Goal: Task Accomplishment & Management: Manage account settings

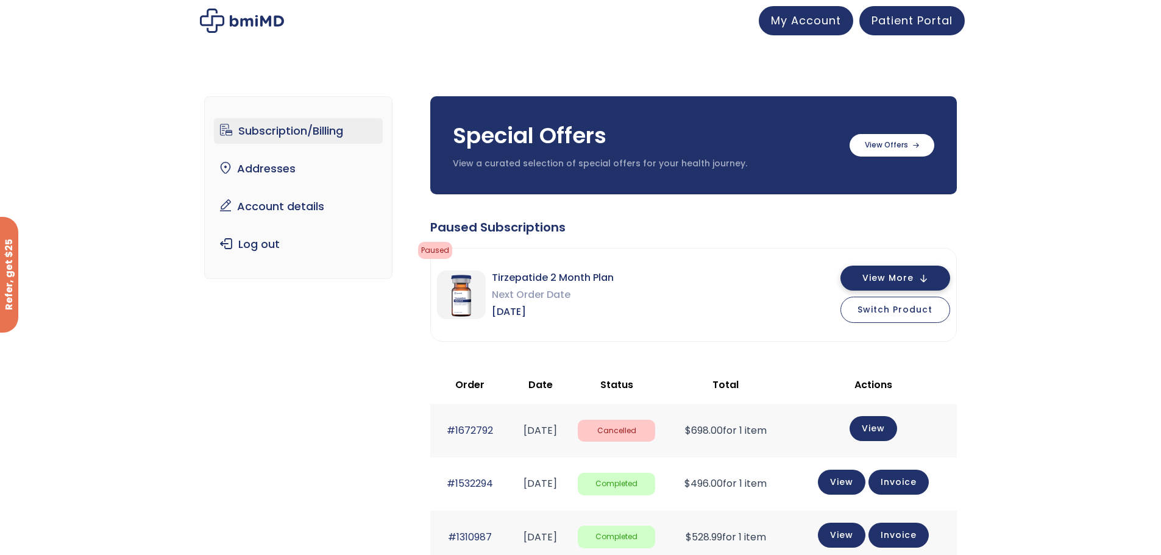
click at [883, 278] on span "View More" at bounding box center [887, 278] width 51 height 8
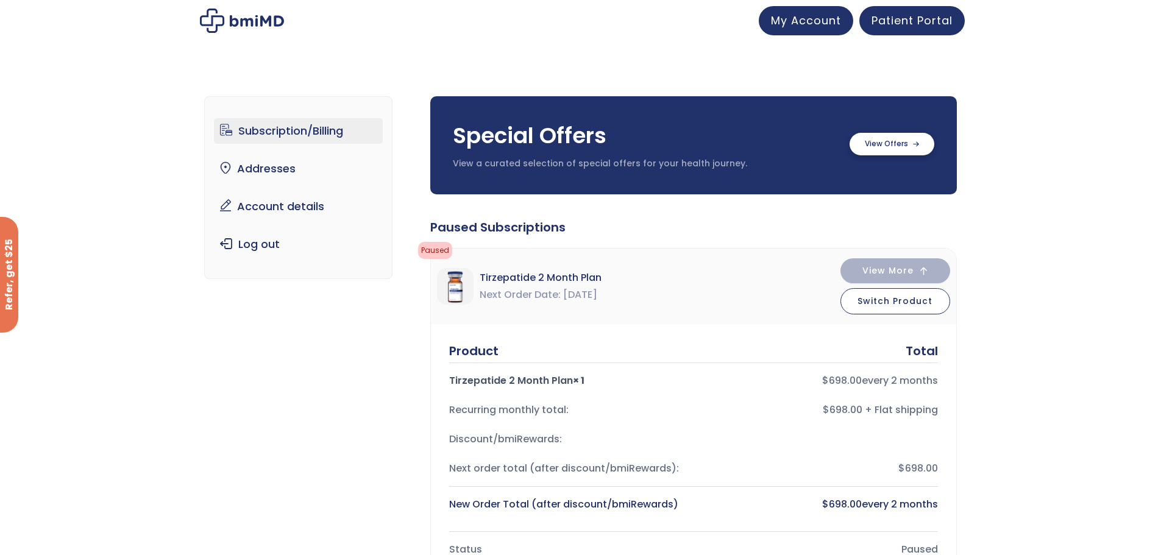
click at [872, 141] on label at bounding box center [891, 144] width 85 height 23
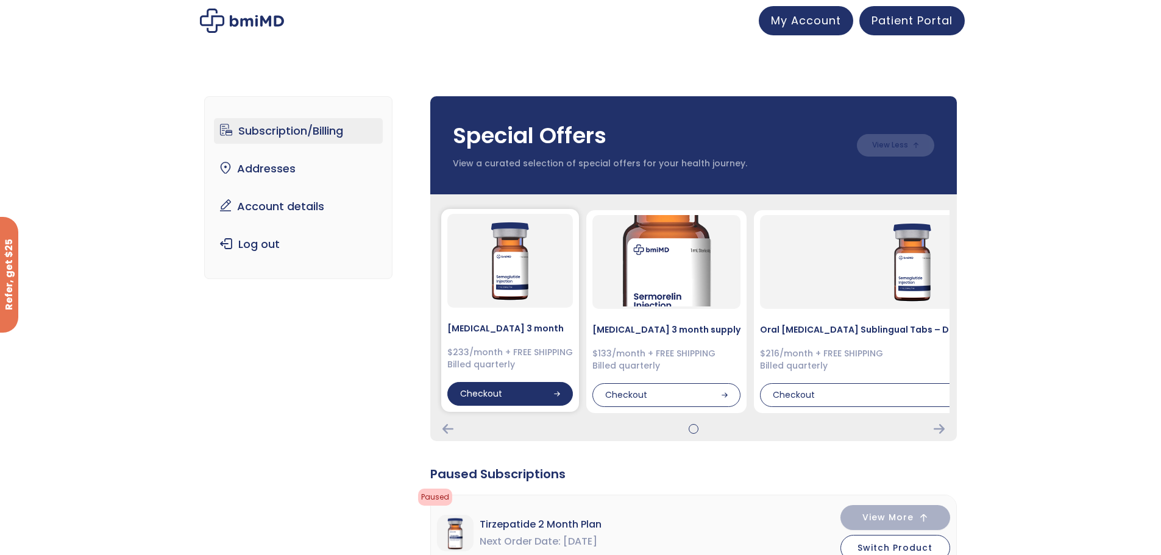
click at [512, 397] on div "Checkout" at bounding box center [509, 394] width 125 height 24
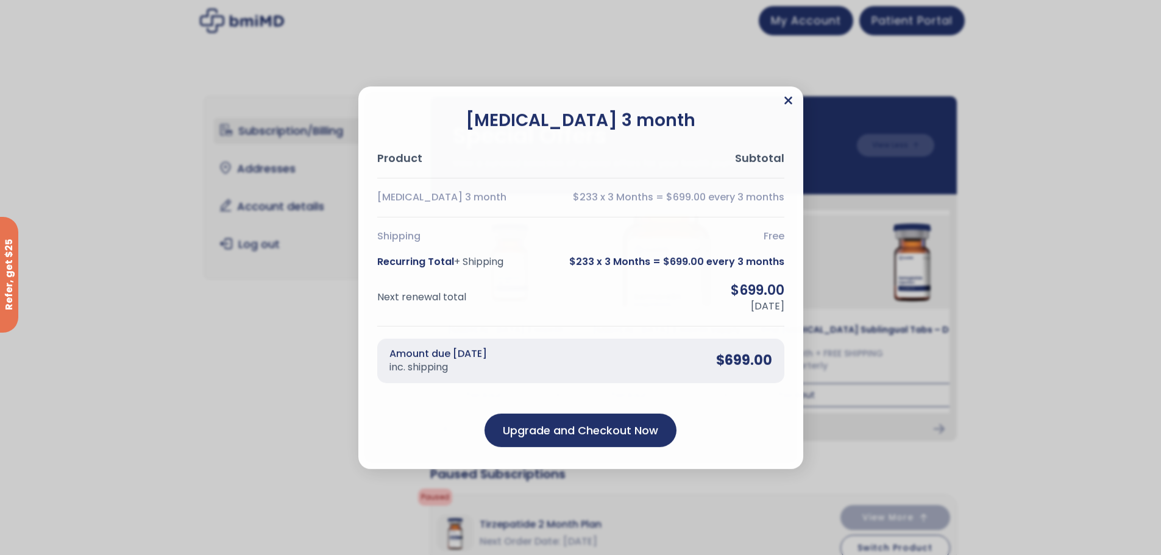
click at [788, 99] on icon "Close" at bounding box center [788, 100] width 8 height 8
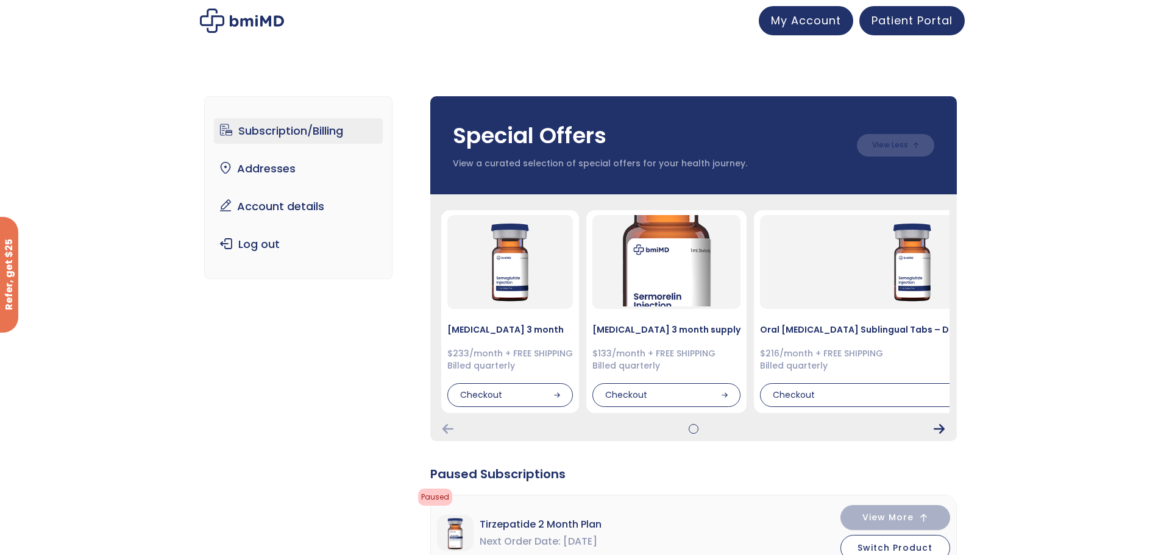
click at [943, 433] on icon "Next Card" at bounding box center [938, 429] width 11 height 10
click at [940, 432] on icon "Next Card" at bounding box center [938, 429] width 11 height 10
click at [939, 425] on icon "Next Card" at bounding box center [938, 429] width 11 height 10
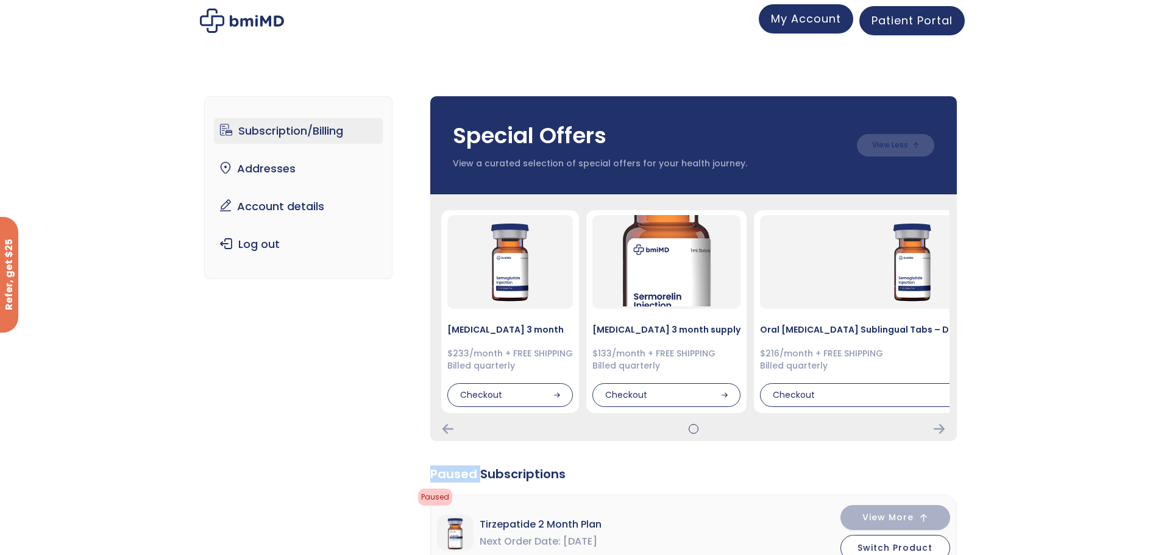
click at [811, 24] on span "My Account" at bounding box center [806, 18] width 70 height 15
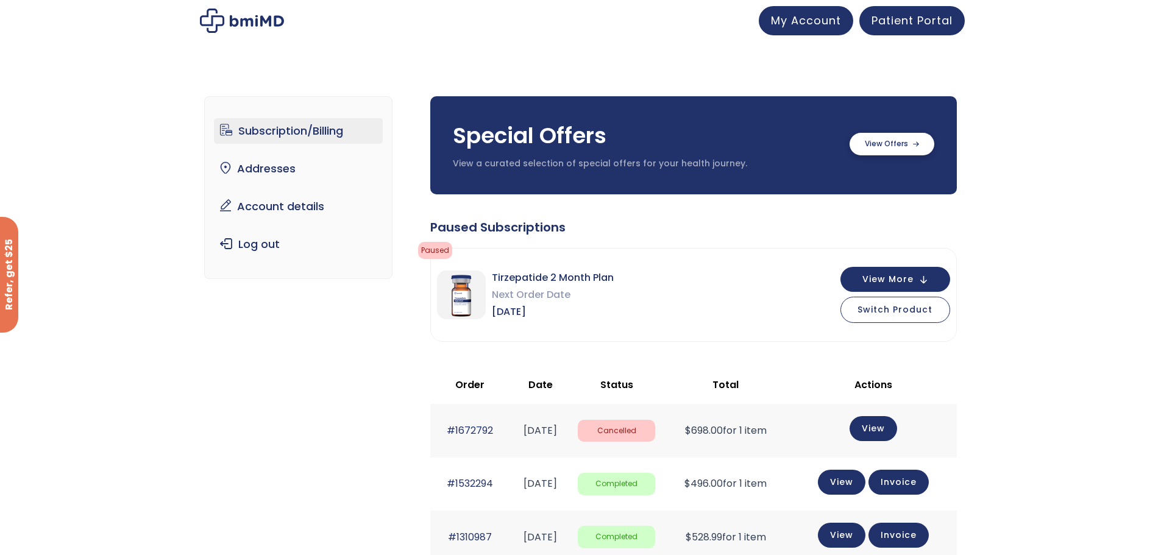
click at [877, 141] on label at bounding box center [891, 144] width 85 height 23
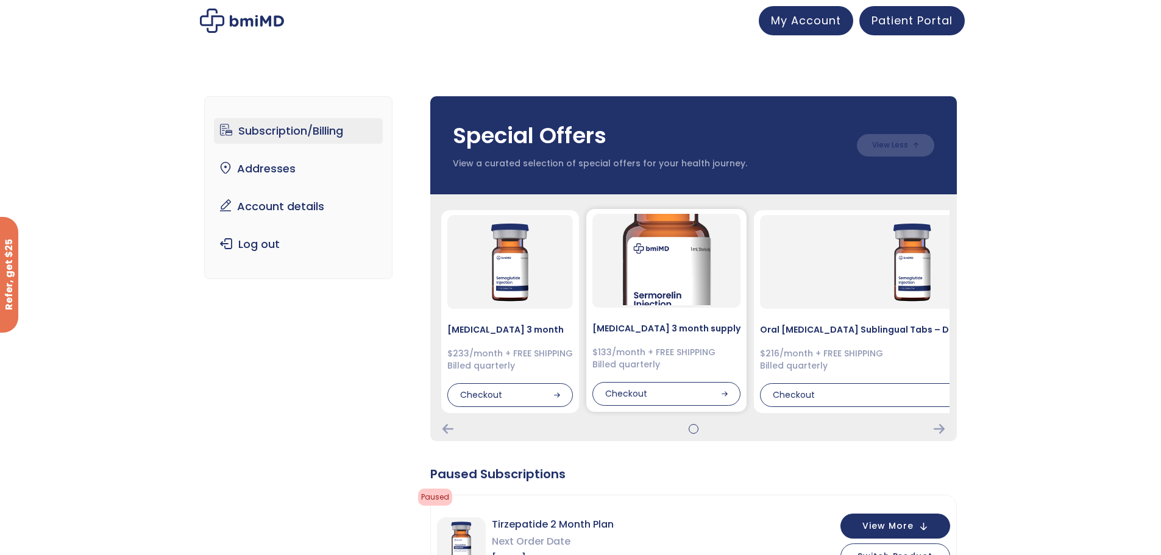
click at [635, 331] on h4 "[MEDICAL_DATA] 3 month supply" at bounding box center [666, 328] width 148 height 12
click at [624, 395] on div "Checkout" at bounding box center [666, 394] width 148 height 24
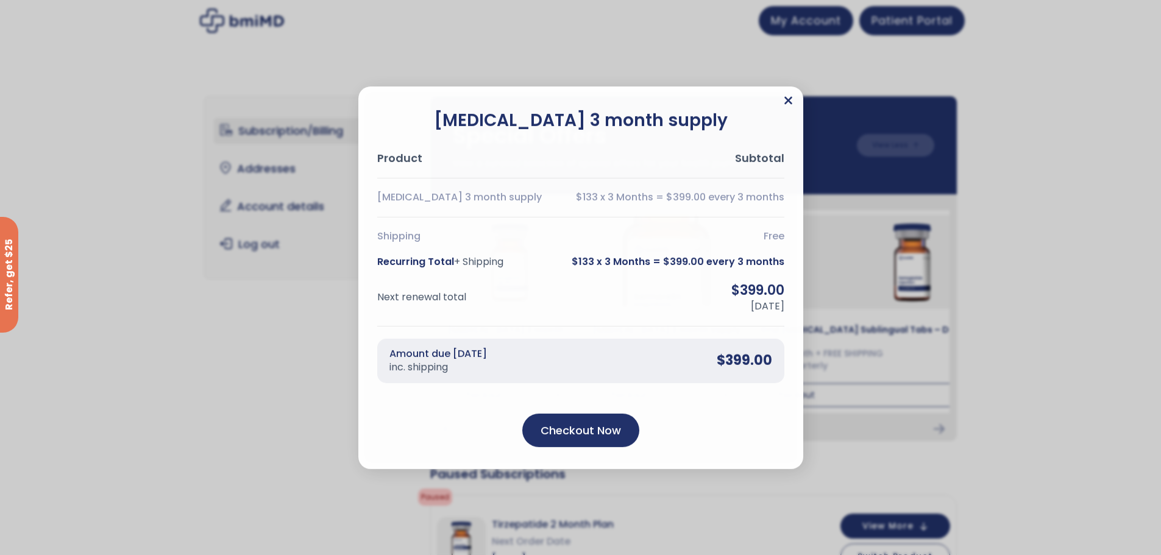
click at [791, 101] on icon "Close" at bounding box center [787, 100] width 9 height 12
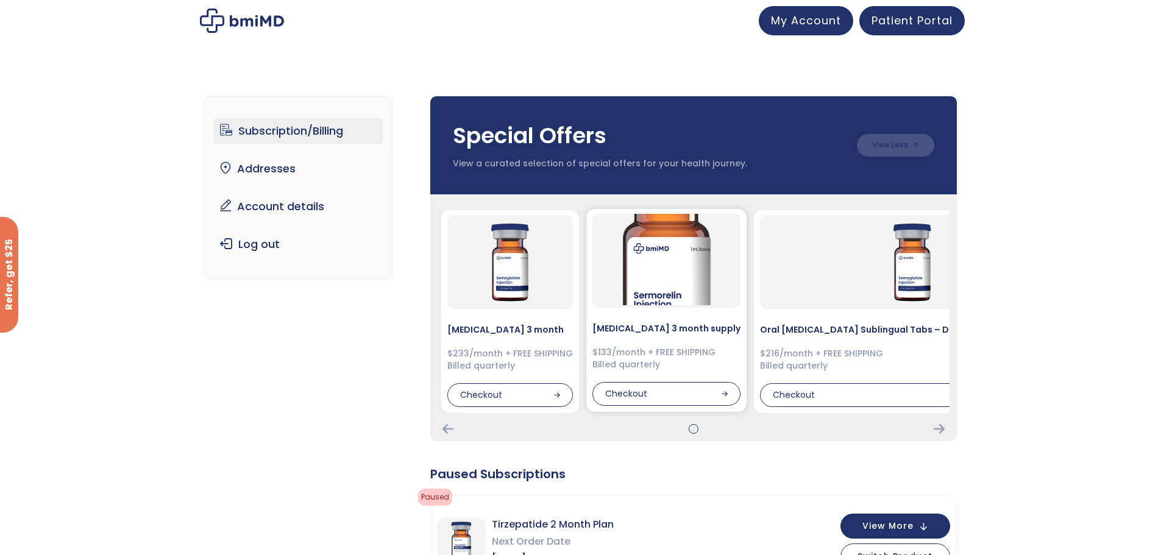
click at [655, 291] on img at bounding box center [665, 259] width 91 height 91
click at [819, 347] on div "$216/month + FREE SHIPPING Billed quarterly" at bounding box center [912, 359] width 305 height 24
click at [816, 333] on h4 "Oral [MEDICAL_DATA] Sublingual Tabs – Dissolvable 3 Month Supply" at bounding box center [912, 328] width 305 height 12
click at [693, 429] on div at bounding box center [693, 429] width 0 height 0
click at [938, 426] on icon "Next Card" at bounding box center [938, 429] width 11 height 10
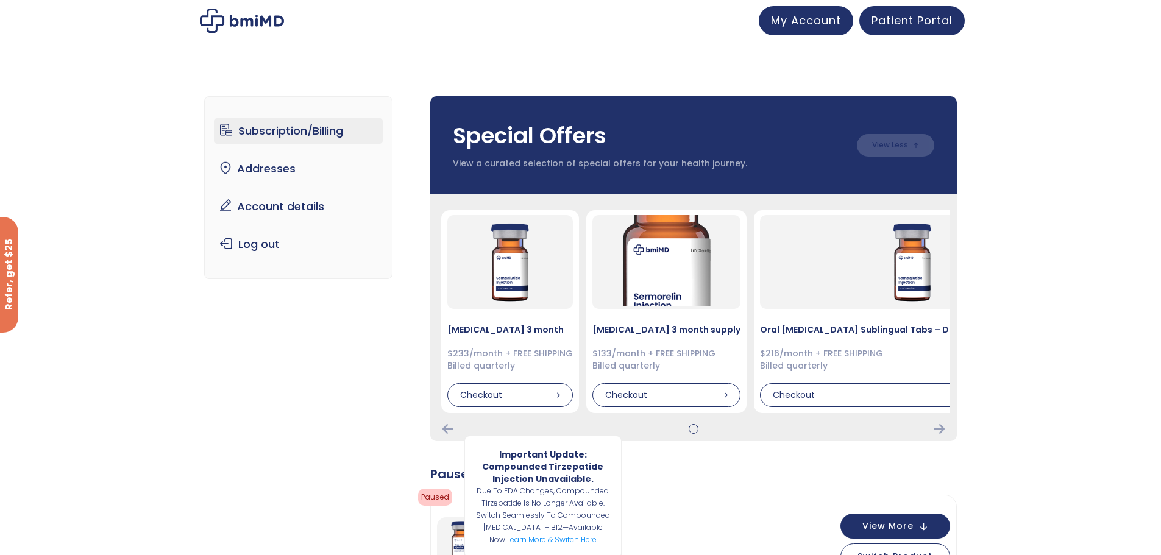
click at [548, 539] on link "Learn more & switch here" at bounding box center [552, 539] width 90 height 10
